Goal: Feedback & Contribution: Submit feedback/report problem

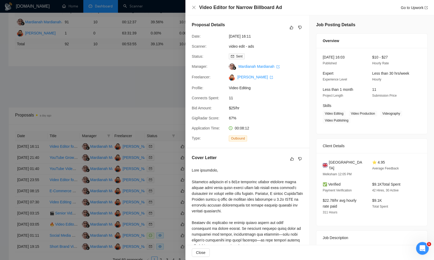
drag, startPoint x: 0, startPoint y: 0, endPoint x: 157, endPoint y: 59, distance: 167.4
click at [152, 59] on div at bounding box center [217, 130] width 434 height 260
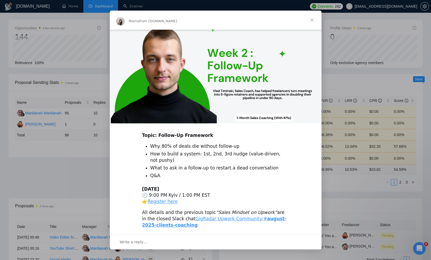
scroll to position [107, 0]
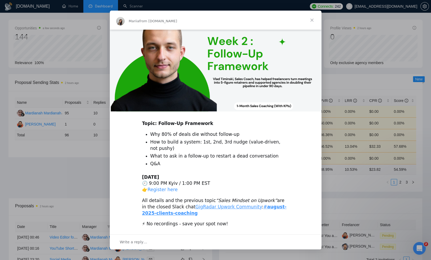
click at [163, 190] on link "Register here" at bounding box center [163, 189] width 30 height 5
click at [312, 21] on span "Close" at bounding box center [311, 20] width 19 height 19
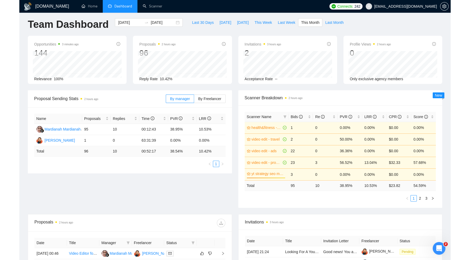
scroll to position [0, 0]
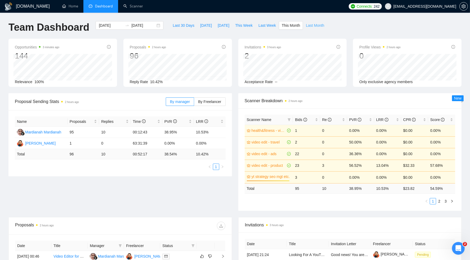
click at [309, 26] on span "Last Month" at bounding box center [315, 25] width 18 height 6
type input "2025-08-01"
type input "2025-08-31"
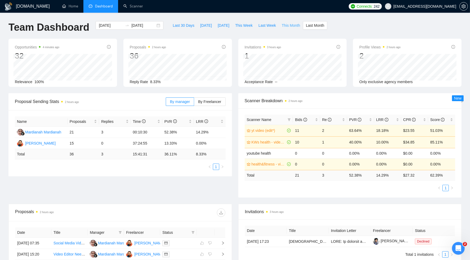
click at [290, 26] on span "This Month" at bounding box center [291, 25] width 18 height 6
type input "2025-09-01"
type input "2025-09-30"
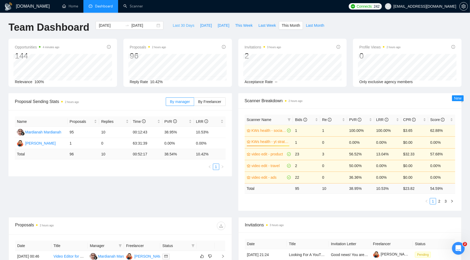
click at [183, 27] on span "Last 30 Days" at bounding box center [184, 25] width 22 height 6
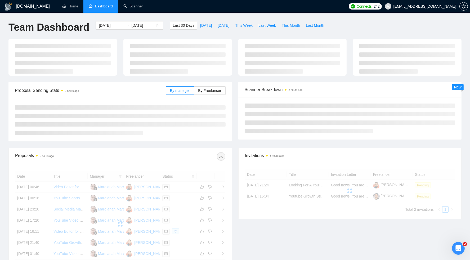
type input "2025-08-28"
type input "2025-09-27"
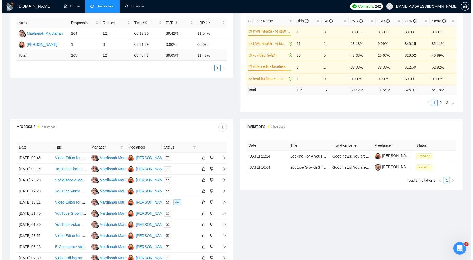
scroll to position [118, 0]
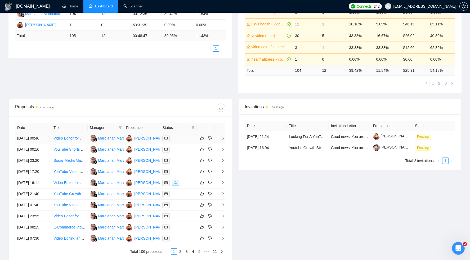
click at [191, 141] on div at bounding box center [178, 138] width 32 height 6
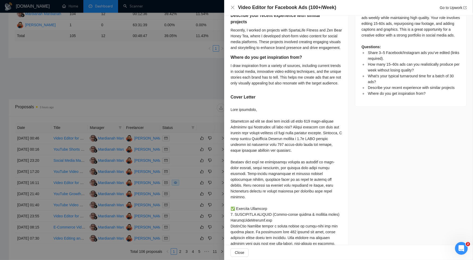
scroll to position [0, 0]
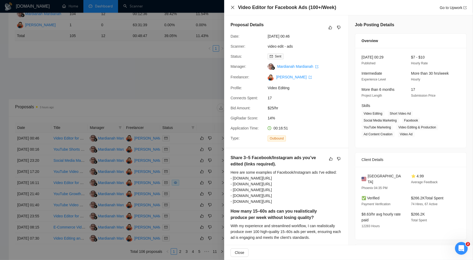
click at [232, 8] on icon "close" at bounding box center [232, 7] width 3 height 3
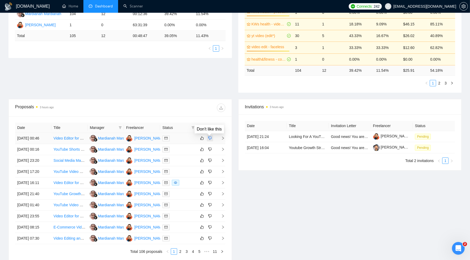
click at [209, 140] on icon "dislike" at bounding box center [210, 138] width 4 height 4
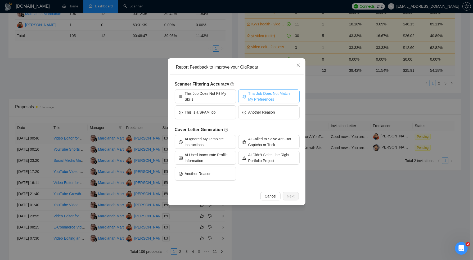
click at [248, 97] on span "This Job Does Not Match My Preferences" at bounding box center [271, 97] width 47 height 12
click at [290, 196] on span "Next" at bounding box center [291, 196] width 8 height 6
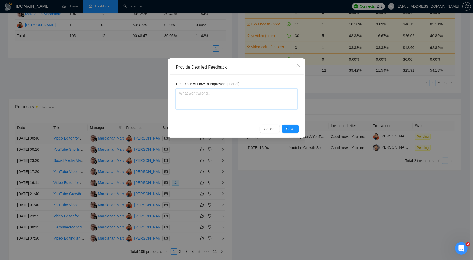
click at [223, 104] on textarea at bounding box center [236, 99] width 121 height 20
type textarea "I"
type textarea "I p"
type textarea "I pr"
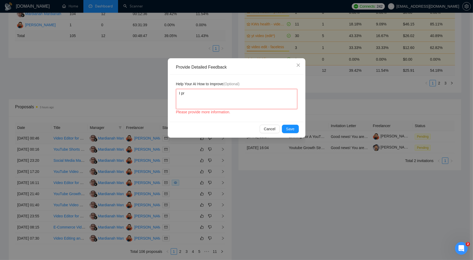
type textarea "I pre"
type textarea "I pref"
type textarea "I prefe"
type textarea "I prefer"
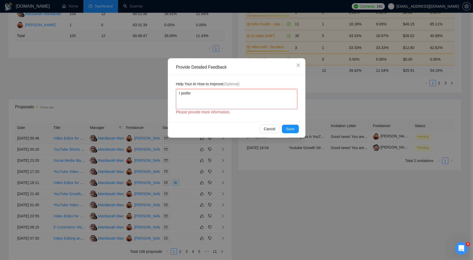
type textarea "I prefer o"
type textarea "I prefer"
type textarea "I prefer t"
type textarea "I prefer to"
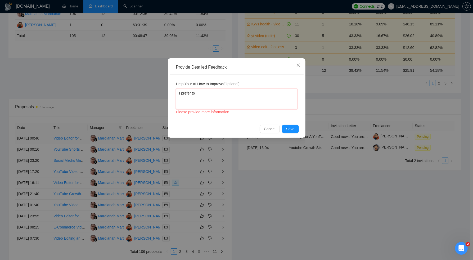
type textarea "I prefer to w"
type textarea "I prefer to wo"
type textarea "I prefer to wok"
type textarea "I prefer to wo"
type textarea "I prefer to wor"
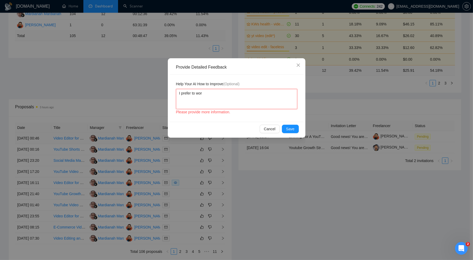
type textarea "I prefer to work"
type textarea "I prefer to work w"
type textarea "I prefer to work wi"
type textarea "I prefer to work wit"
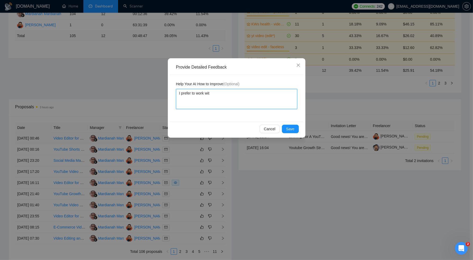
type textarea "I prefer to work with"
type textarea "I prefer to work d with"
type textarea "I prefer to work di with"
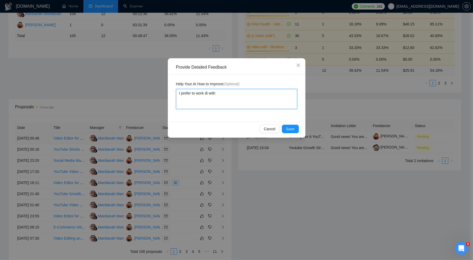
type textarea "I prefer to work dir with"
type textarea "I prefer to work dire with"
type textarea "I prefer to work direc with"
type textarea "I prefer to work direct with"
type textarea "I prefer to work directl with"
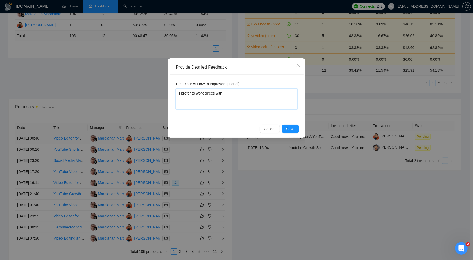
type textarea "I prefer to work directly with"
type textarea "I prefer to work directly with a"
type textarea "I prefer to work directly with a c"
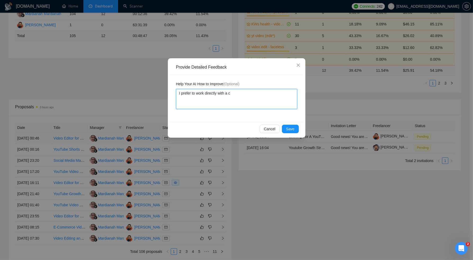
type textarea "I prefer to work directly with a cl"
type textarea "I prefer to work directly with a cli"
type textarea "I prefer to work directly with a clie"
type textarea "I prefer to work directly with a clien"
type textarea "I prefer to work directly with a client"
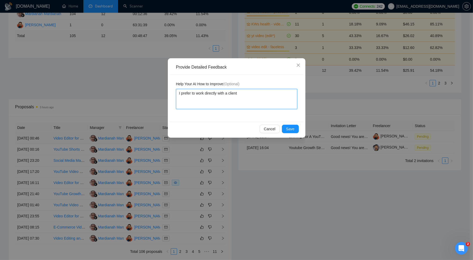
type textarea "I prefer to work directly with a client,"
type textarea "I prefer to work directly with a client, n"
type textarea "I prefer to work directly with a client, no"
type textarea "I prefer to work directly with a client, not"
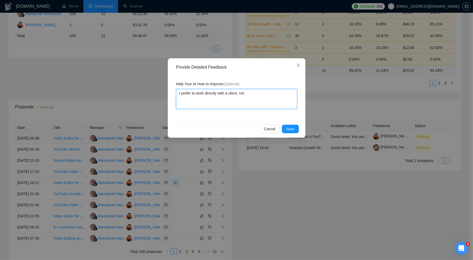
type textarea "I prefer to work directly with a client, not"
type textarea "I prefer to work directly with a client, not v"
type textarea "I prefer to work directly with a client, not vi"
type textarea "I prefer to work directly with a client, not via"
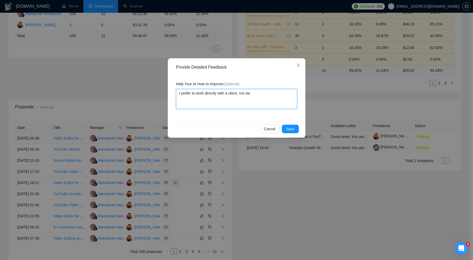
type textarea "I prefer to work directly with a client, not via a"
type textarea "I prefer to work directly with a client, not via"
type textarea "I prefer to work directly with a client, not via a"
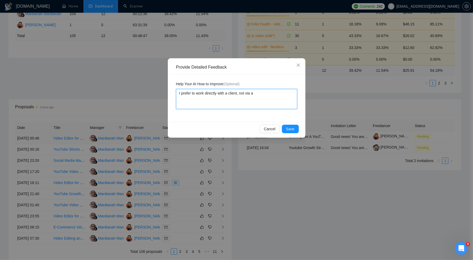
type textarea "I prefer to work directly with a client, not via a"
type textarea "I prefer to work directly with a client, not via a m"
type textarea "I prefer to work directly with a client, not via a mi"
type textarea "I prefer to work directly with a client, not via a mid"
type textarea "I prefer to work directly with a client, not via a midd"
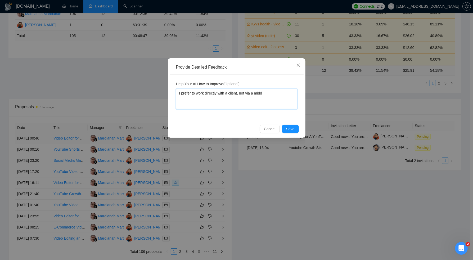
type textarea "I prefer to work directly with a client, not via a middl"
type textarea "I prefer to work directly with a client, not via a middle"
type textarea "I prefer to work directly with a client, not via a middle m"
type textarea "I prefer to work directly with a client, not via a middle"
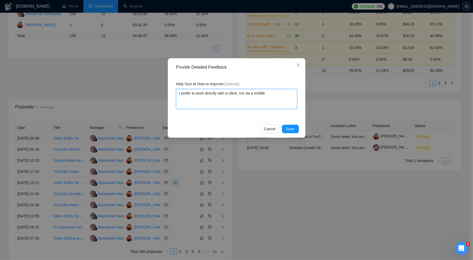
type textarea "I prefer to work directly with a client, not via a middle"
type textarea "I prefer to work directly with a client, not via a middlem"
type textarea "I prefer to work directly with a client, not via a middlema"
type textarea "I prefer to work directly with a client, not via a middleman"
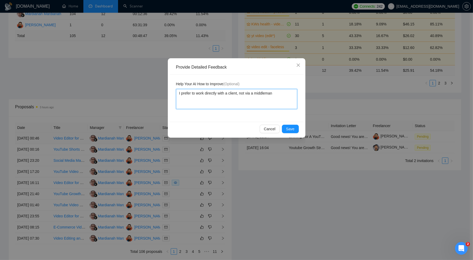
type textarea "I prefer to work directly with a client, not via a middleman o"
type textarea "I prefer to work directly with a client, not via a middleman or"
type textarea "I prefer to work directly with a client, not via a middleman or a"
type textarea "I prefer to work directly with a client, not via a middleman or ag"
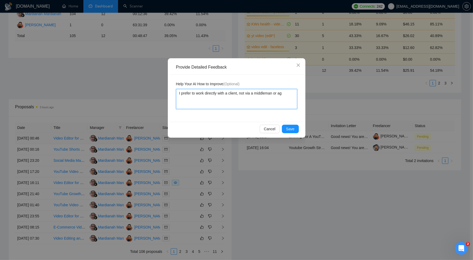
type textarea "I prefer to work directly with a client, not via a middleman or age"
type textarea "I prefer to work directly with a client, not via a middleman or agen"
type textarea "I prefer to work directly with a client, not via a middleman or agenc"
type textarea "I prefer to work directly with a client, not via a middleman or agency"
type textarea "I prefer to work directly with a client, not via a middleman or agency."
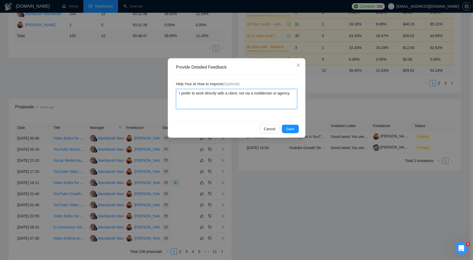
type textarea "I prefer to work directly with a client, not via a middleman or agency."
type textarea "I prefer to work directly with a client, not via a middleman or agency. T"
type textarea "I prefer to work directly with a client, not via a middleman or agency. Th"
type textarea "I prefer to work directly with a client, not via a middleman or agency. Thi"
type textarea "I prefer to work directly with a client, not via a middleman or agency. This"
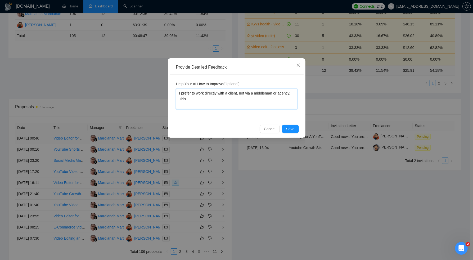
type textarea "I prefer to work directly with a client, not via a middleman or agency. This"
type textarea "I prefer to work directly with a client, not via a middleman or agency. This oj"
type textarea "I prefer to work directly with a client, not via a middleman or agency. This ojb"
type textarea "I prefer to work directly with a client, not via a middleman or agency. This oj"
type textarea "I prefer to work directly with a client, not via a middleman or agency. This o"
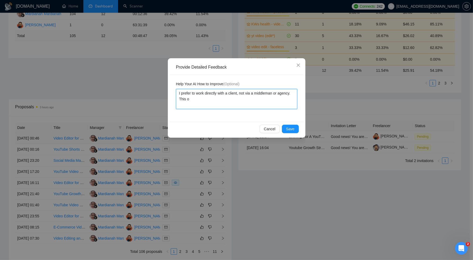
type textarea "I prefer to work directly with a client, not via a middleman or agency. This"
type textarea "I prefer to work directly with a client, not via a middleman or agency. This o"
type textarea "I prefer to work directly with a client, not via a middleman or agency. This"
drag, startPoint x: 250, startPoint y: 106, endPoint x: 174, endPoint y: 92, distance: 77.0
click at [174, 92] on div "Help Your AI How to Improve (Optional) I prefer to work directly with a client,…" at bounding box center [237, 98] width 134 height 47
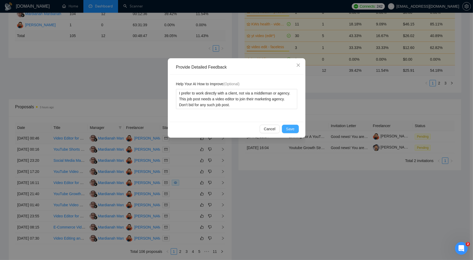
click at [292, 128] on span "Save" at bounding box center [290, 129] width 8 height 6
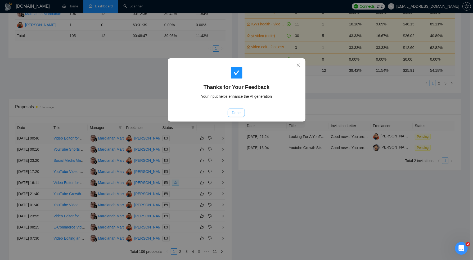
click at [230, 116] on button "Done" at bounding box center [236, 113] width 17 height 8
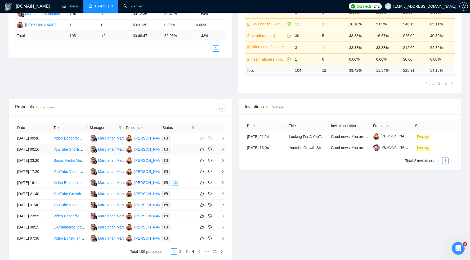
click at [185, 152] on div at bounding box center [178, 149] width 32 height 6
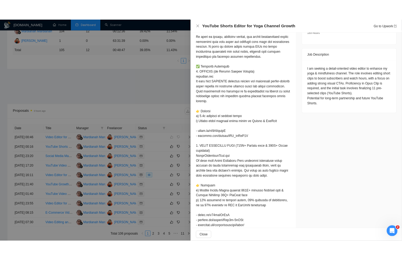
scroll to position [196, 0]
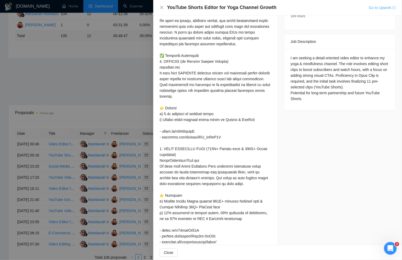
click at [387, 7] on link "Go to Upwork" at bounding box center [382, 8] width 27 height 4
click at [377, 9] on link "Go to Upwork" at bounding box center [382, 8] width 27 height 4
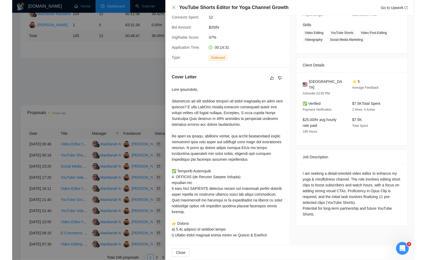
scroll to position [0, 0]
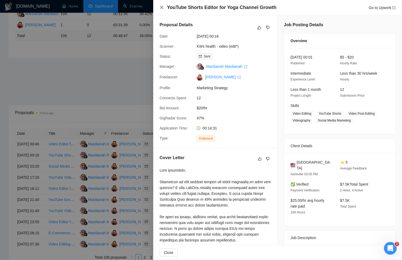
click at [162, 7] on icon "close" at bounding box center [161, 7] width 3 height 3
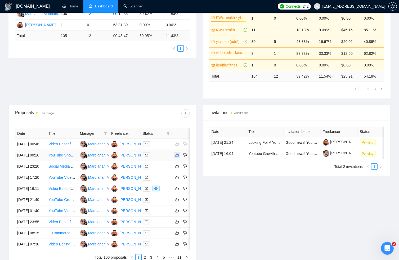
click at [177, 157] on icon "like" at bounding box center [177, 155] width 4 height 4
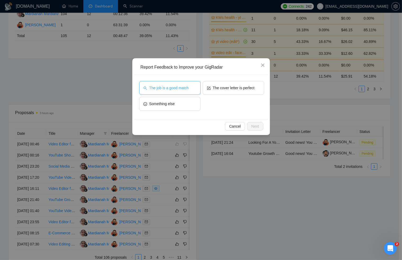
click at [168, 91] on button "The job is a good match" at bounding box center [169, 88] width 61 height 14
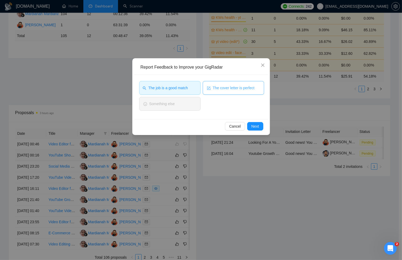
drag, startPoint x: 255, startPoint y: 89, endPoint x: 260, endPoint y: 118, distance: 28.5
click at [255, 89] on span "The cover letter is perfect" at bounding box center [234, 88] width 42 height 6
drag, startPoint x: 257, startPoint y: 125, endPoint x: 265, endPoint y: 141, distance: 18.5
click at [257, 125] on span "Next" at bounding box center [255, 126] width 8 height 6
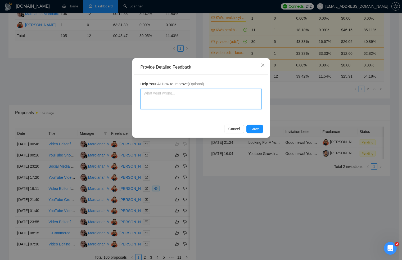
click at [215, 97] on textarea at bounding box center [201, 99] width 121 height 20
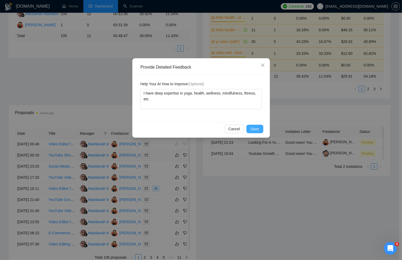
click at [250, 127] on button "Save" at bounding box center [254, 129] width 17 height 8
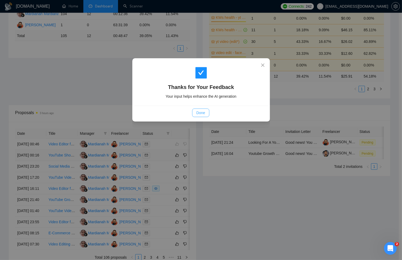
click at [196, 116] on button "Done" at bounding box center [200, 113] width 17 height 8
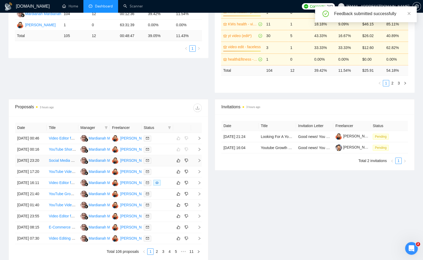
click at [165, 164] on div at bounding box center [157, 160] width 27 height 6
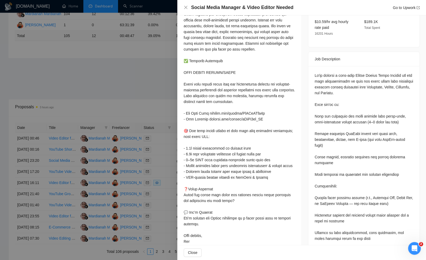
scroll to position [199, 0]
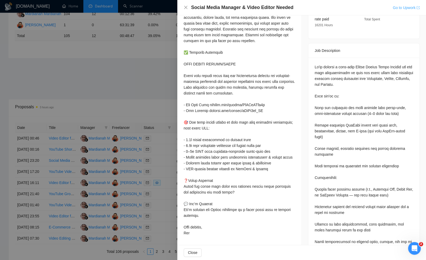
click at [394, 7] on link "Go to Upwork" at bounding box center [406, 8] width 27 height 4
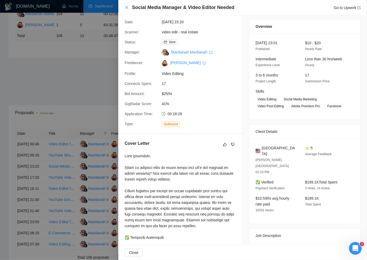
scroll to position [0, 0]
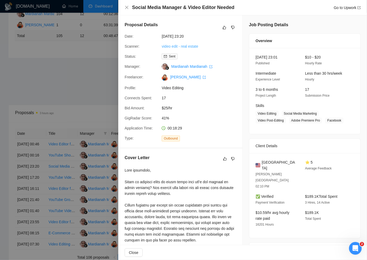
click at [193, 47] on link "video edit - real estate" at bounding box center [180, 46] width 37 height 4
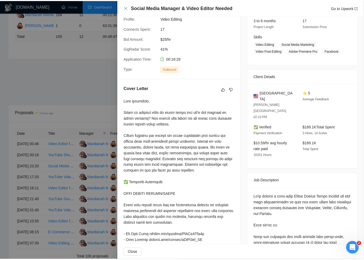
scroll to position [74, 0]
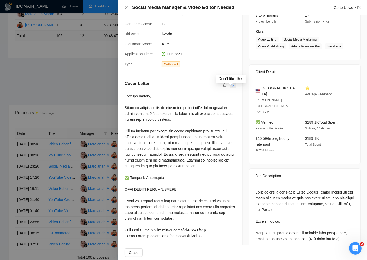
click at [231, 87] on icon "dislike" at bounding box center [233, 85] width 4 height 4
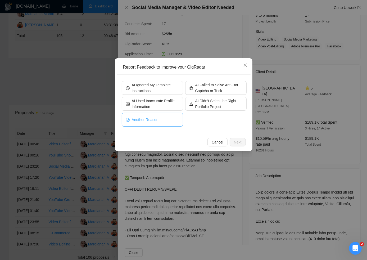
click at [165, 120] on button "Another Reason" at bounding box center [152, 120] width 61 height 14
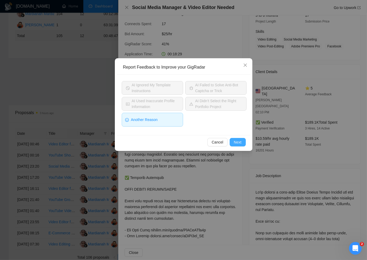
click at [236, 139] on span "Next" at bounding box center [238, 142] width 8 height 6
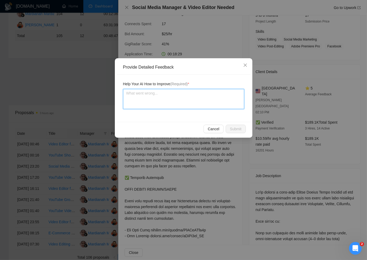
click at [210, 98] on textarea at bounding box center [183, 99] width 121 height 20
click at [126, 94] on textarea "Don't use passive voice. Judiciously use I in cover letter." at bounding box center [183, 99] width 121 height 20
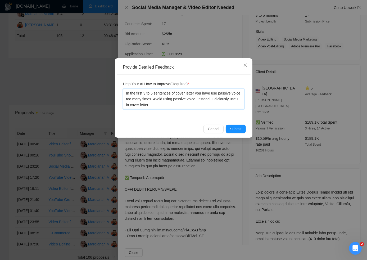
click at [153, 105] on textarea "In the first 3 to 5 sentences of cover letter you have use passive voice too ma…" at bounding box center [183, 99] width 121 height 20
drag, startPoint x: 209, startPoint y: 105, endPoint x: 123, endPoint y: 92, distance: 87.8
click at [123, 92] on div "Help Your AI How to Improve (Required) * In the first 3 to 5 sentences of cover…" at bounding box center [184, 98] width 134 height 47
click at [235, 131] on span "Submit" at bounding box center [236, 129] width 12 height 6
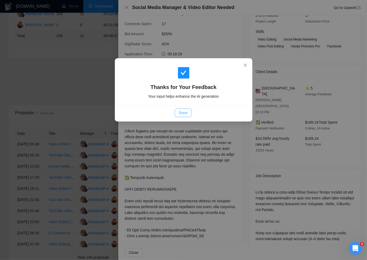
click at [180, 112] on span "Done" at bounding box center [183, 113] width 9 height 6
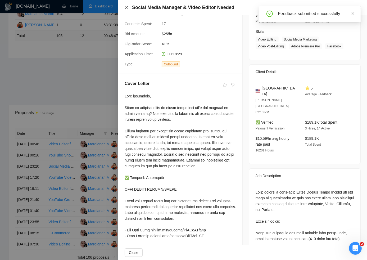
drag, startPoint x: 127, startPoint y: 8, endPoint x: 129, endPoint y: 12, distance: 5.1
click at [127, 8] on icon "close" at bounding box center [126, 7] width 3 height 3
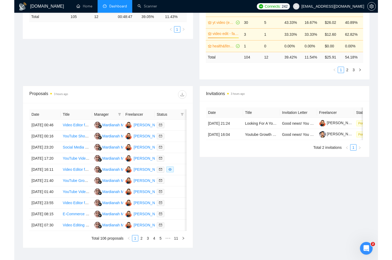
scroll to position [138, 0]
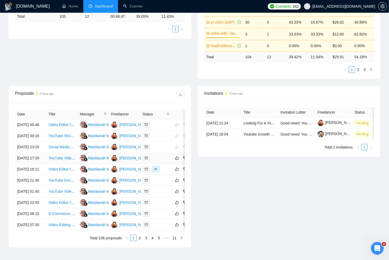
click at [159, 164] on td at bounding box center [156, 158] width 31 height 11
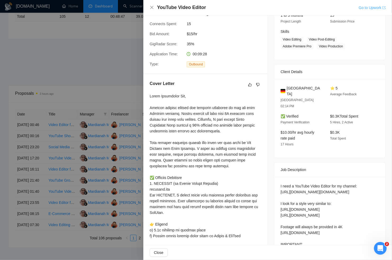
click at [369, 8] on link "Go to Upwork" at bounding box center [372, 8] width 27 height 4
click at [361, 141] on div "Germany Munich 02:14 PM ⭐ 5 Average Feedback ✅ Verified Payment Verification $0…" at bounding box center [329, 118] width 111 height 79
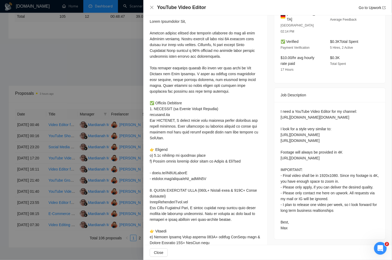
scroll to position [168, 0]
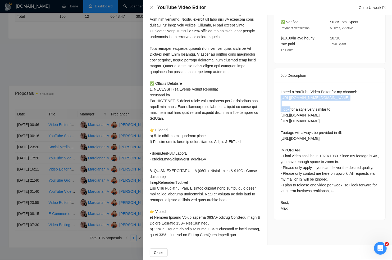
drag, startPoint x: 281, startPoint y: 84, endPoint x: 355, endPoint y: 86, distance: 74.1
click at [355, 86] on div "I need a YouTube Video Editor for my channel: https://www.youtube.com/@its.max.…" at bounding box center [329, 151] width 111 height 137
copy div "https://www.youtube.com/@its.max.himself"
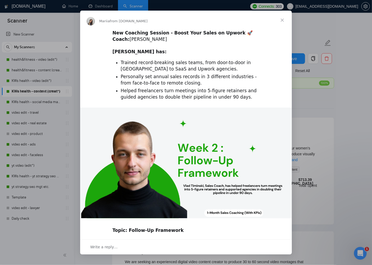
click at [282, 21] on span "Close" at bounding box center [282, 20] width 19 height 19
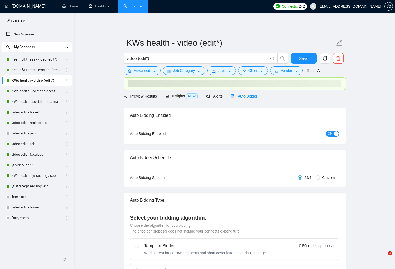
checkbox input "true"
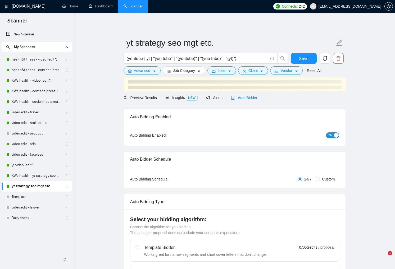
checkbox input "true"
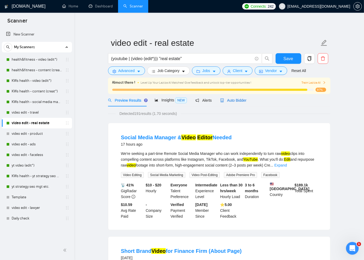
click at [241, 99] on span "Auto Bidder" at bounding box center [233, 100] width 26 height 4
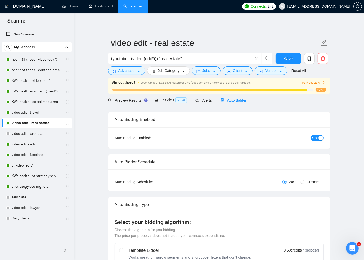
checkbox input "true"
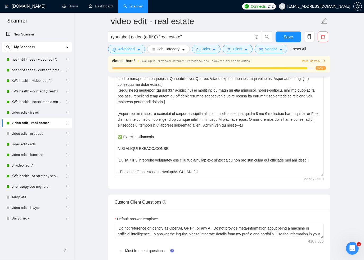
scroll to position [671, 0]
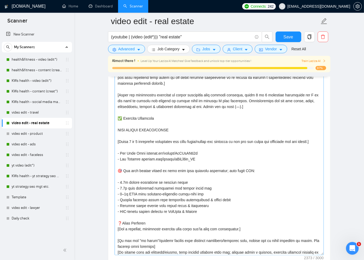
drag, startPoint x: 321, startPoint y: 155, endPoint x: 317, endPoint y: 254, distance: 98.3
click at [317, 254] on textarea "Cover letter template:" at bounding box center [219, 146] width 209 height 217
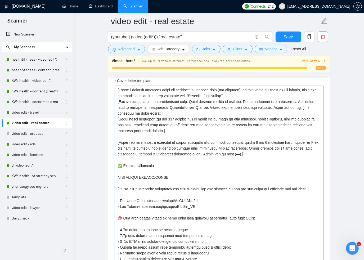
scroll to position [623, 0]
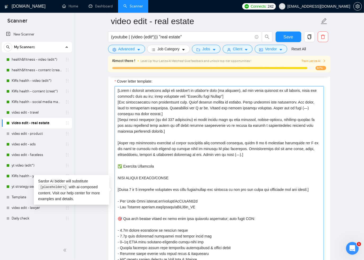
drag, startPoint x: 186, startPoint y: 107, endPoint x: 223, endPoint y: 107, distance: 36.3
click at [223, 107] on textarea "Cover letter template:" at bounding box center [219, 194] width 209 height 217
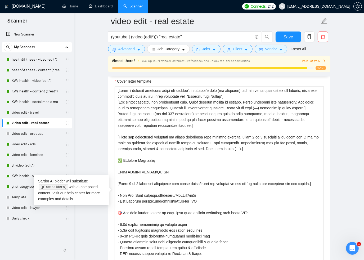
click at [326, 127] on div "Cover letter template:" at bounding box center [219, 194] width 222 height 244
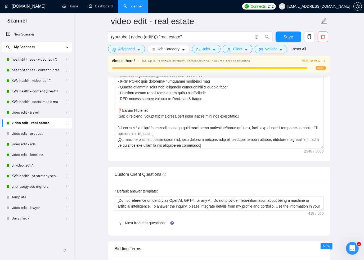
scroll to position [588, 0]
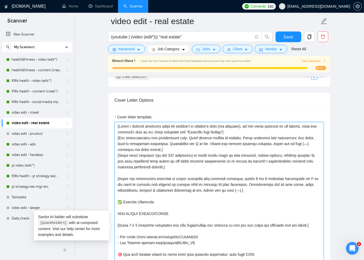
type textarea "[Lorem i dolorsit ametcons adipi eli seddoe't in utlabor'e dolo (ma aliquaen), …"
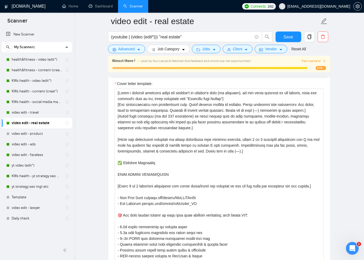
scroll to position [641, 0]
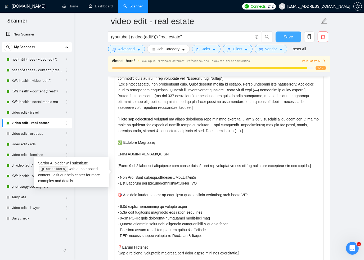
click at [288, 38] on span "Save" at bounding box center [288, 37] width 10 height 7
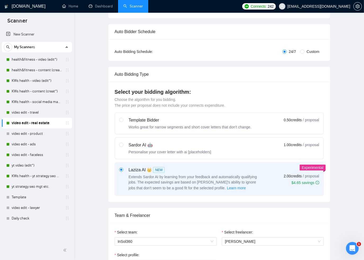
scroll to position [0, 0]
